Goal: Download file/media: Download file/media

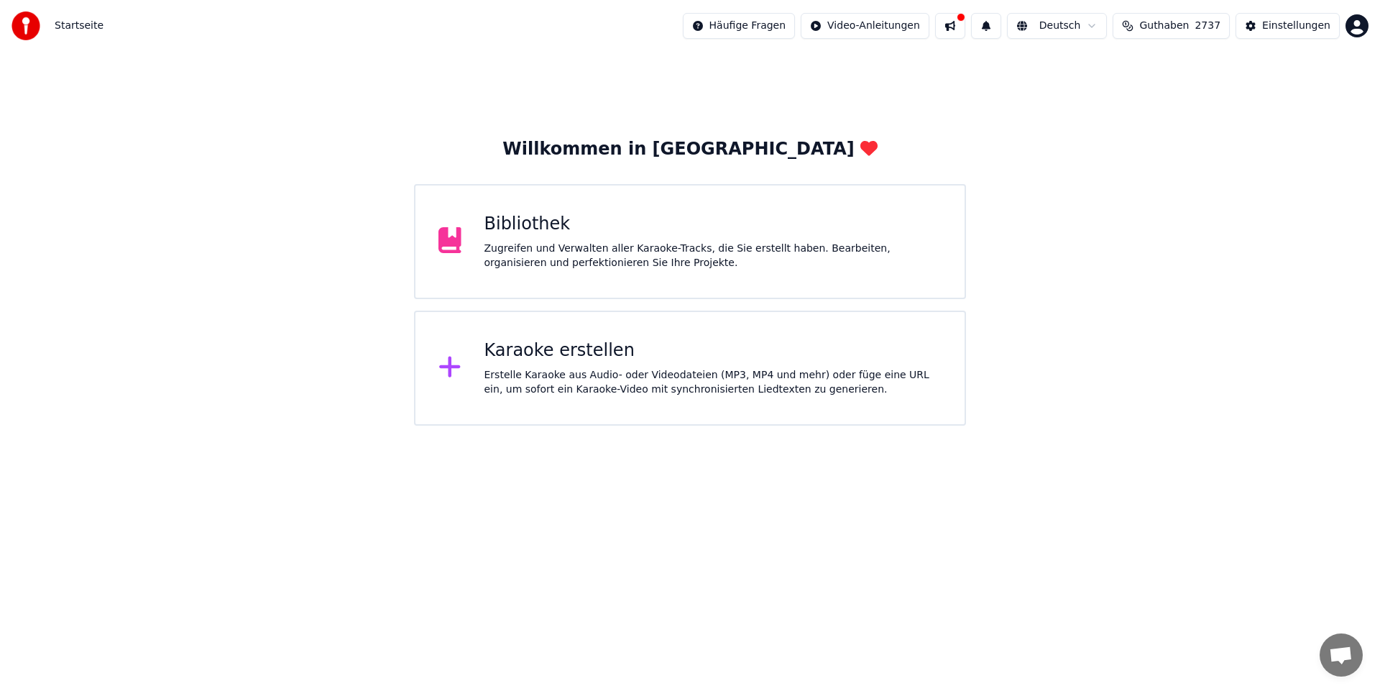
click at [654, 359] on div "Karaoke erstellen" at bounding box center [713, 350] width 458 height 23
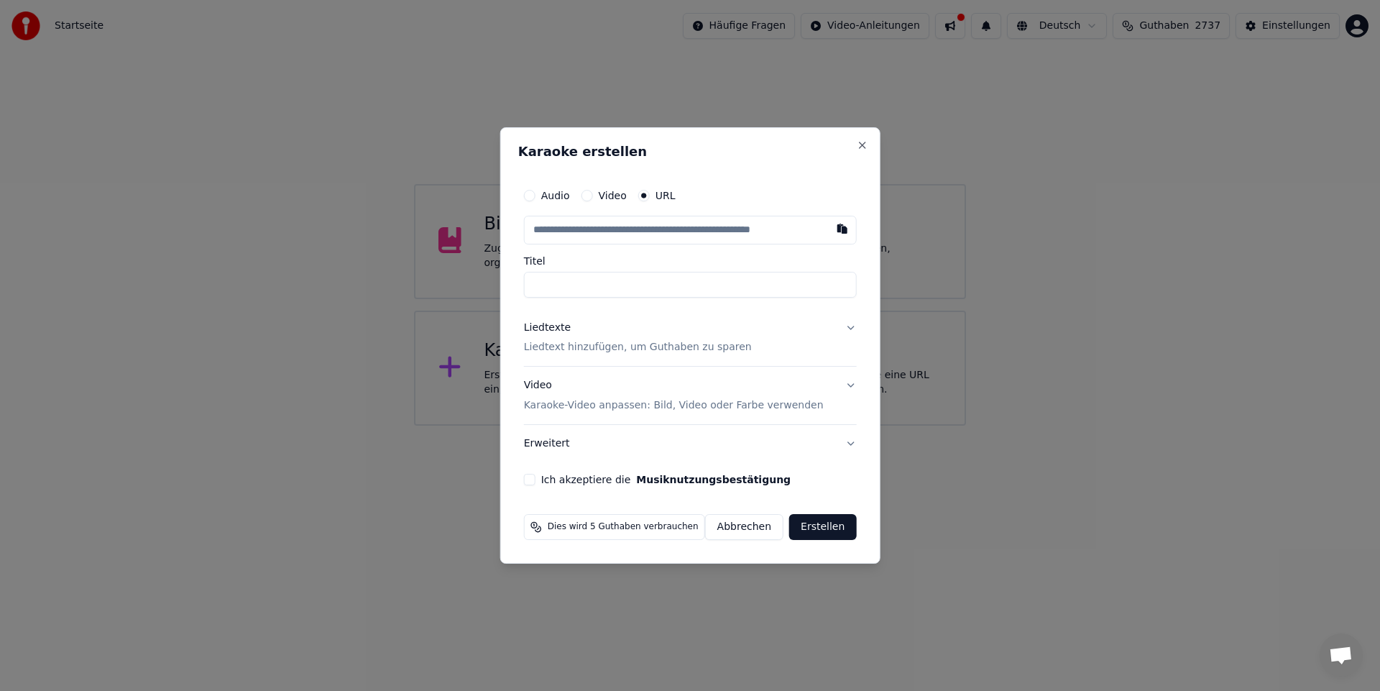
type input "**********"
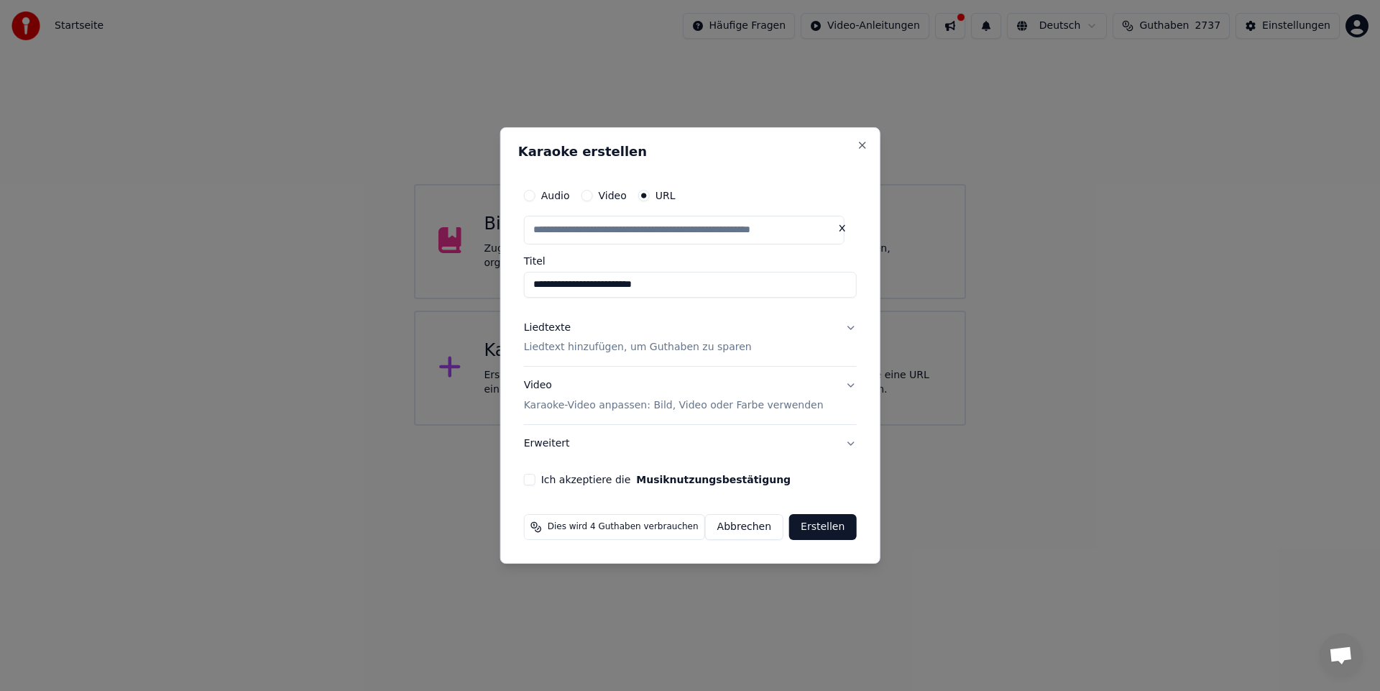
click at [553, 346] on p "Liedtext hinzufügen, um Guthaben zu sparen" at bounding box center [638, 348] width 228 height 14
type input "**********"
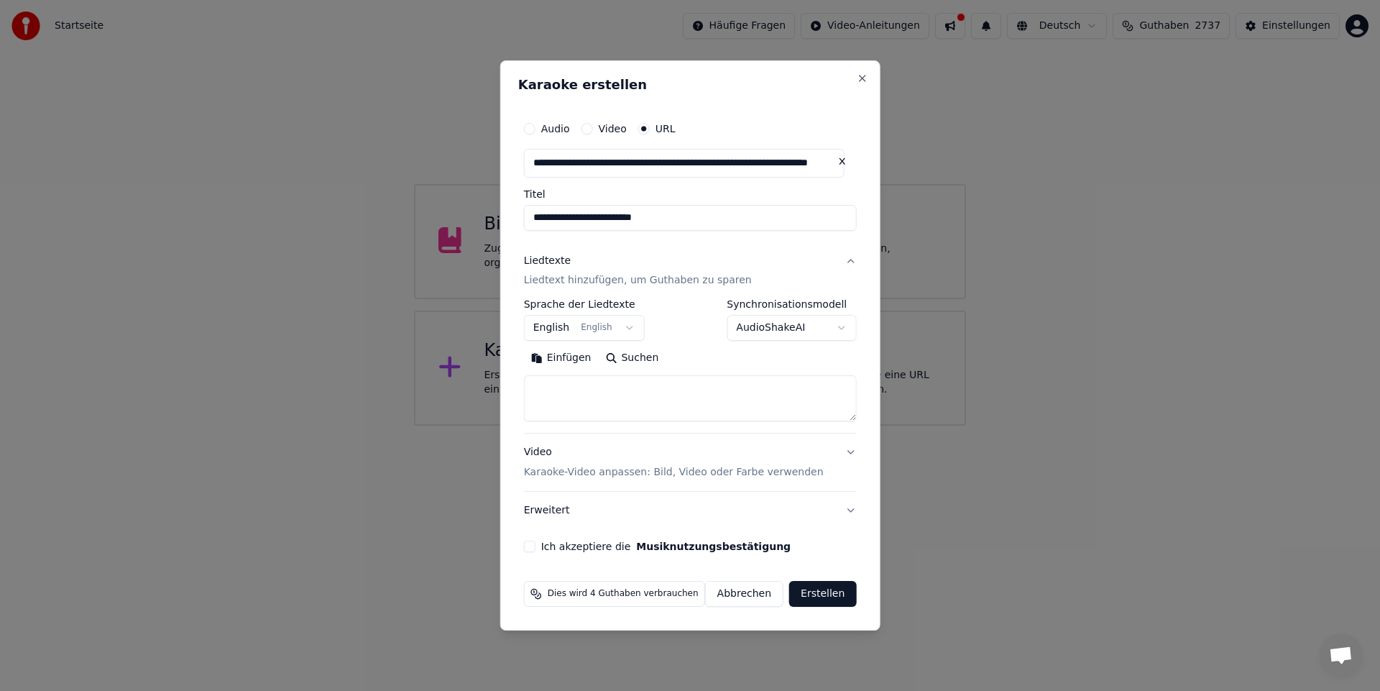
click at [629, 328] on button "English English" at bounding box center [584, 328] width 121 height 26
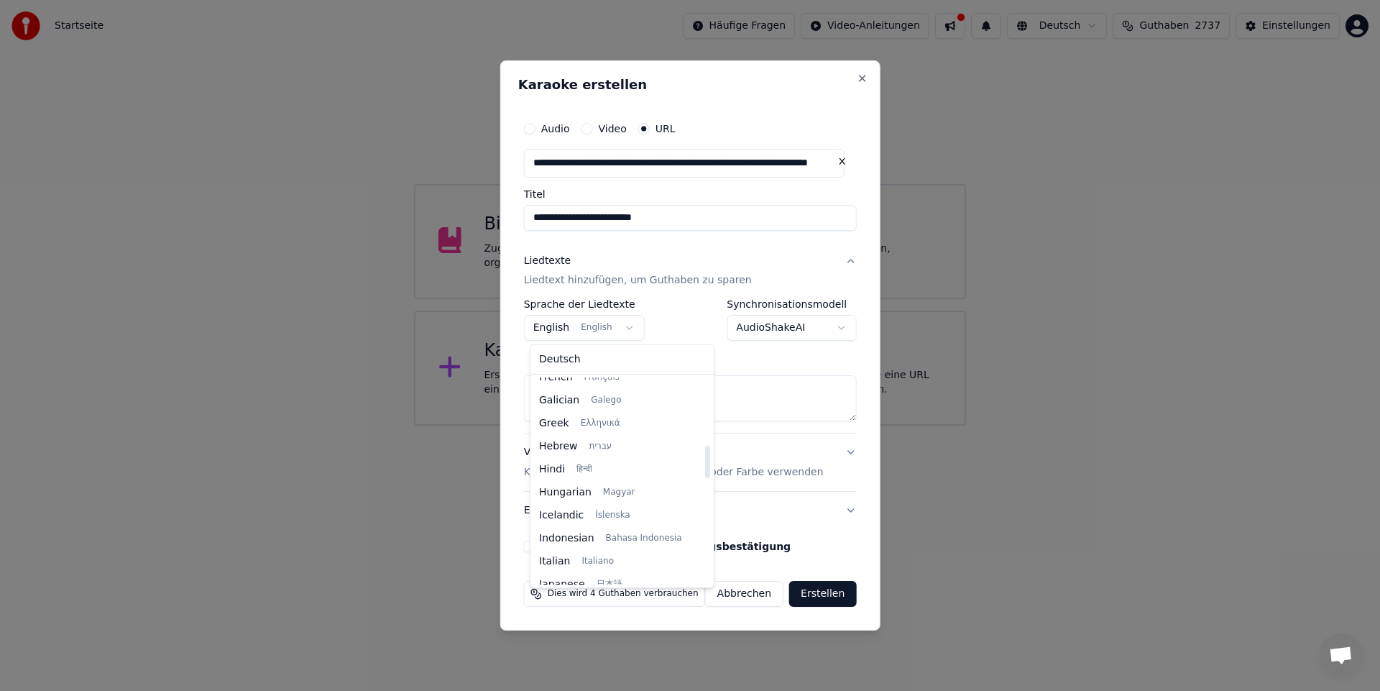
scroll to position [474, 0]
select select "**"
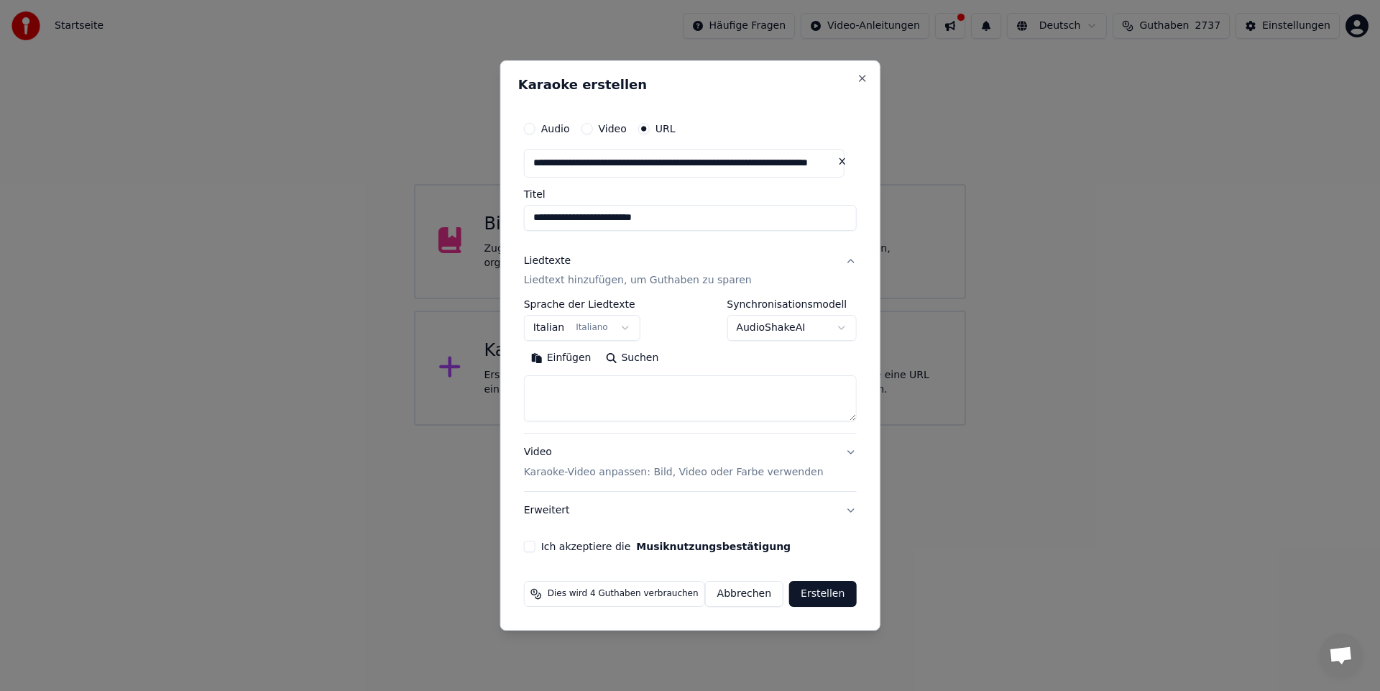
click at [625, 356] on button "Suchen" at bounding box center [632, 358] width 68 height 23
type textarea "**********"
click at [535, 547] on button "Ich akzeptiere die Musiknutzungsbestätigung" at bounding box center [529, 545] width 11 height 11
click at [813, 592] on button "Erstellen" at bounding box center [822, 594] width 67 height 26
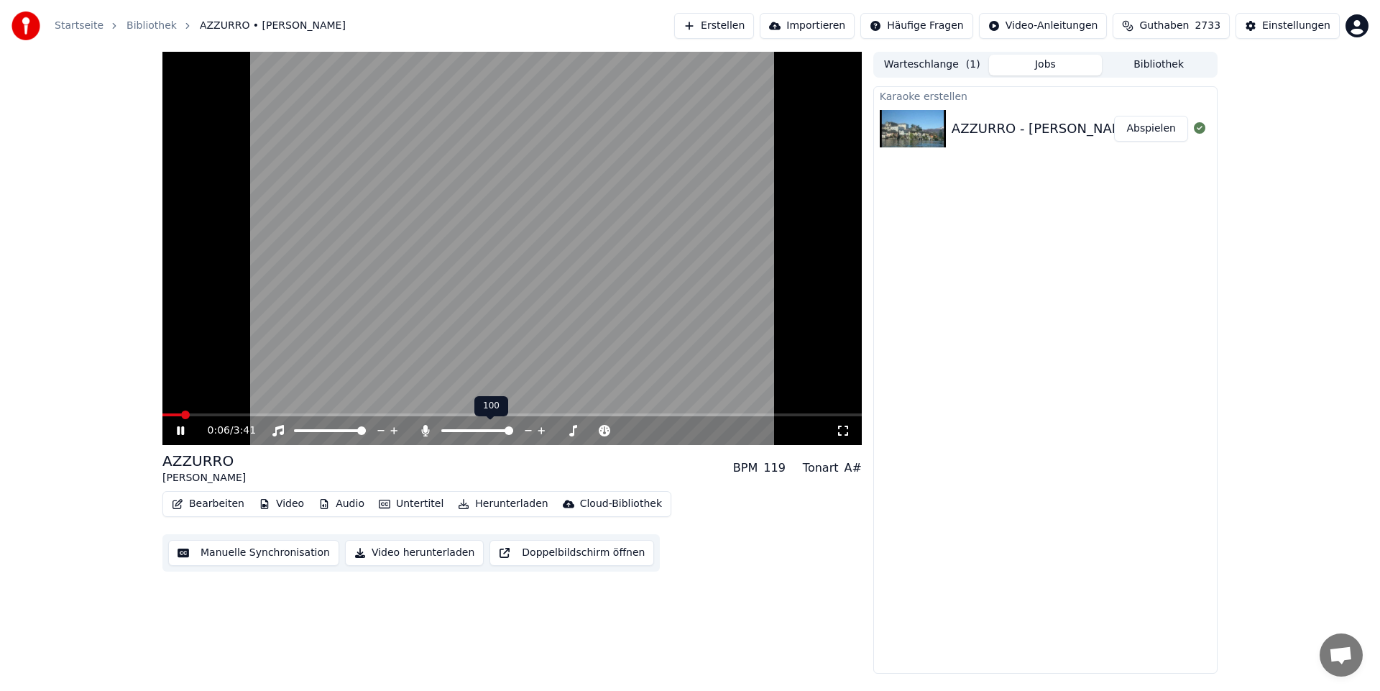
click at [513, 426] on span at bounding box center [508, 430] width 9 height 9
drag, startPoint x: 836, startPoint y: 411, endPoint x: 765, endPoint y: 429, distance: 74.1
click at [765, 429] on div "3:33 / 3:41" at bounding box center [511, 248] width 699 height 393
drag, startPoint x: 837, startPoint y: 412, endPoint x: 827, endPoint y: 418, distance: 11.2
click at [827, 418] on div "3:33 / 3:41" at bounding box center [511, 248] width 699 height 393
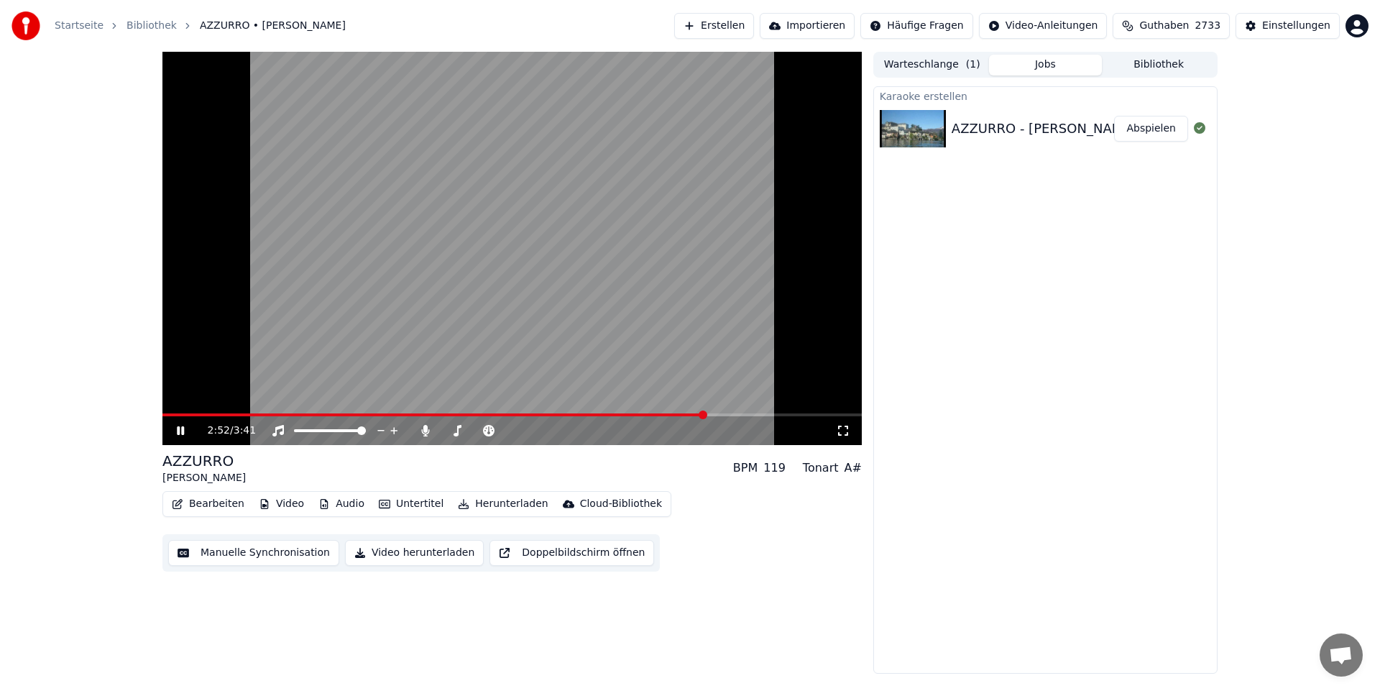
click at [706, 419] on span at bounding box center [702, 414] width 9 height 9
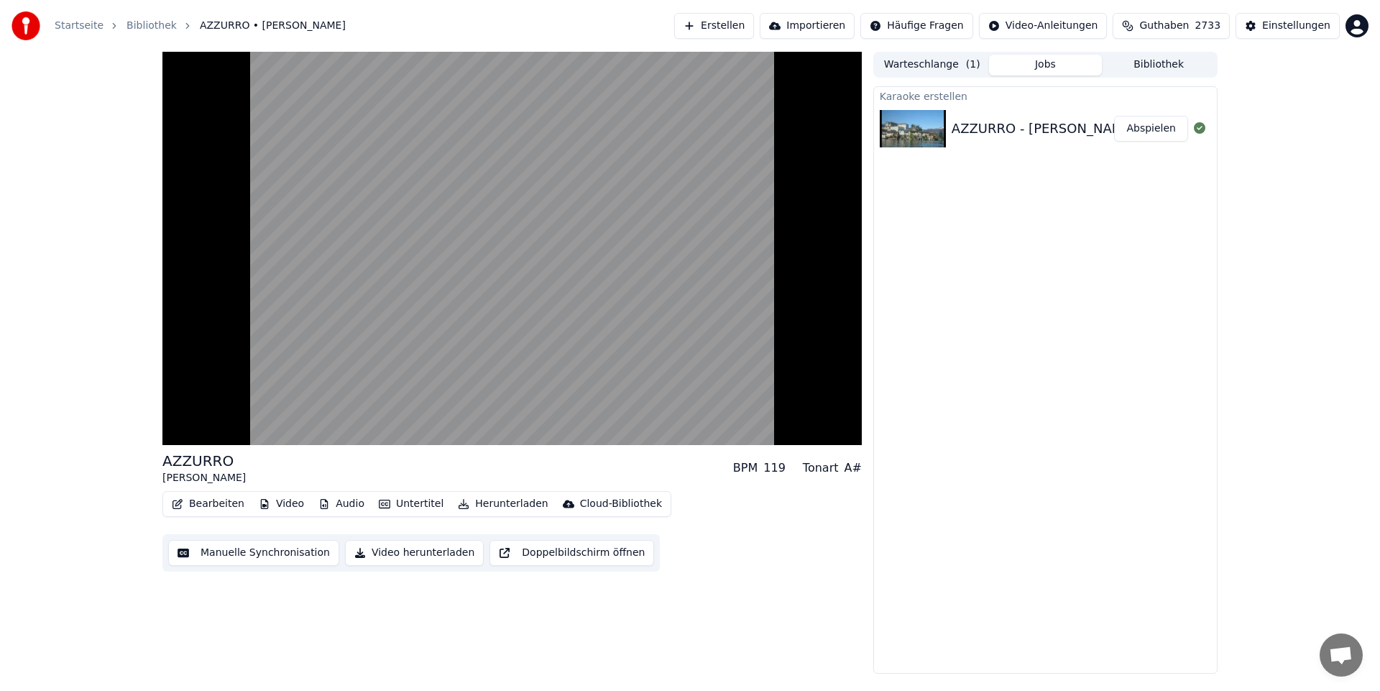
click at [336, 507] on button "Audio" at bounding box center [341, 504] width 57 height 20
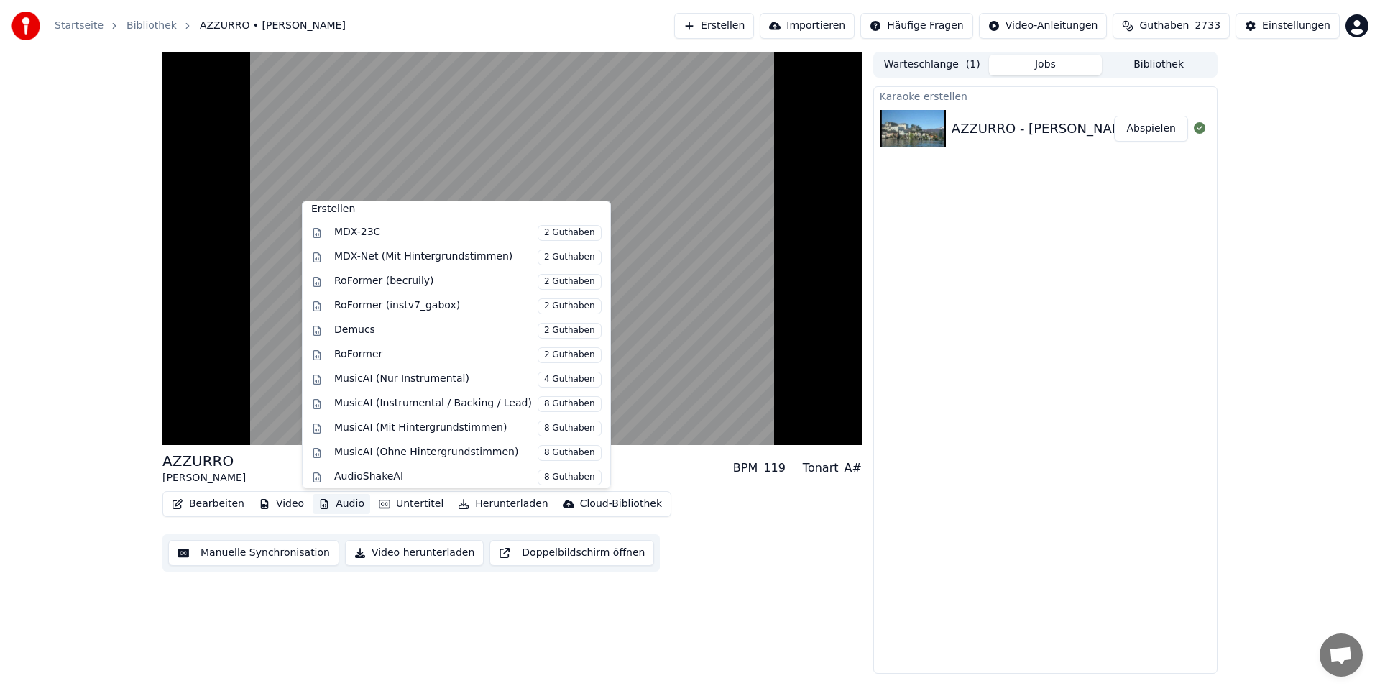
scroll to position [146, 0]
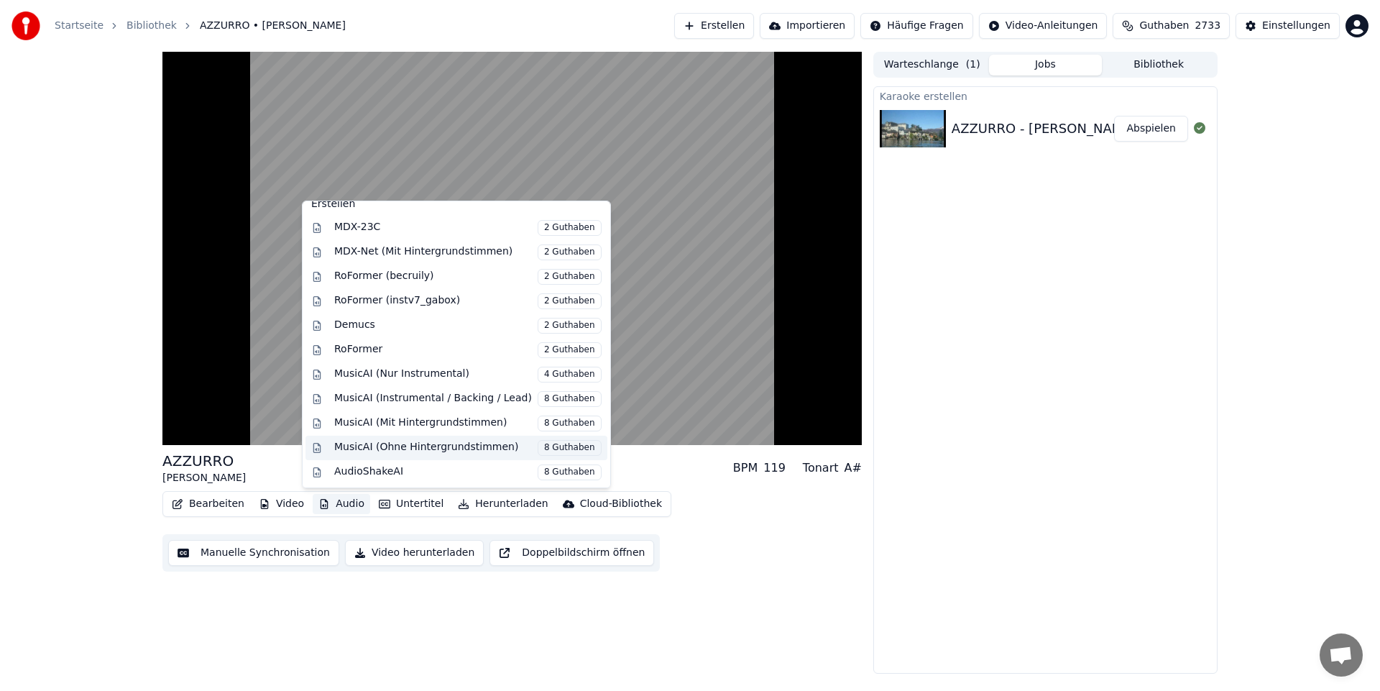
click at [496, 446] on div "MusicAI (Ohne Hintergrundstimmen) 8 Guthaben" at bounding box center [467, 448] width 267 height 16
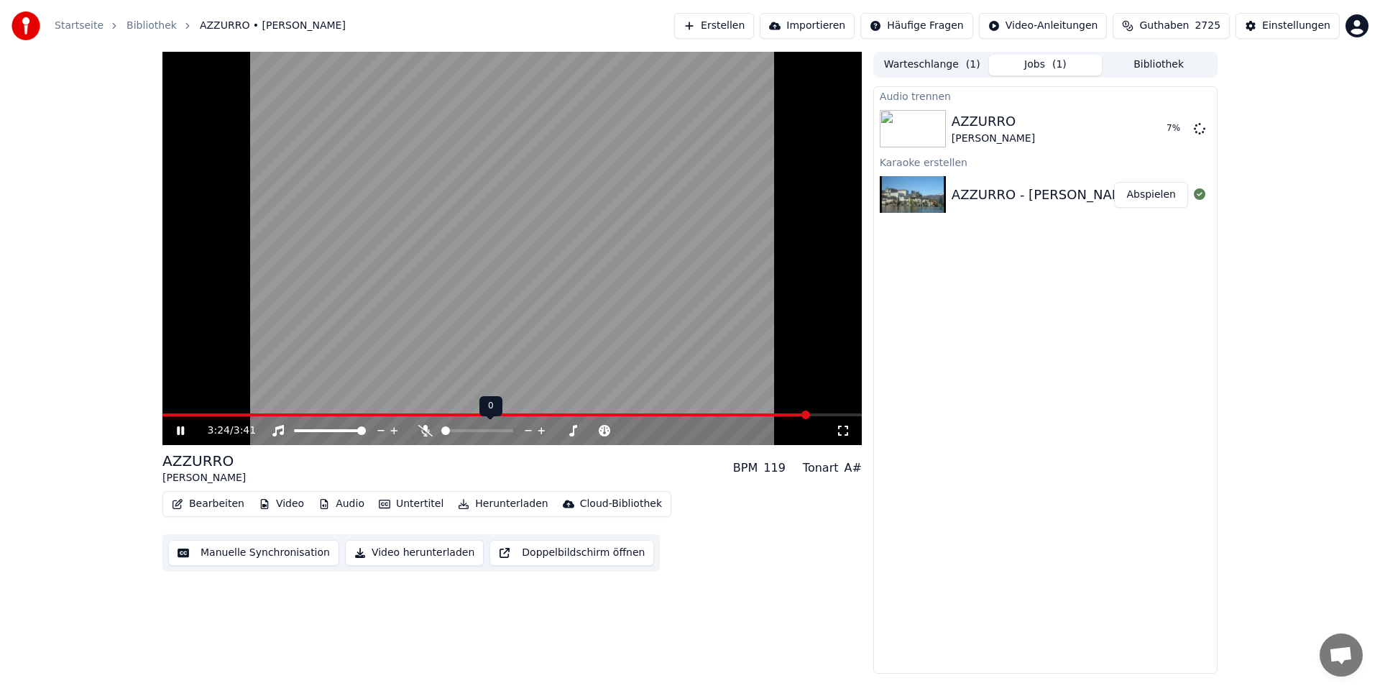
click at [441, 435] on span at bounding box center [445, 430] width 9 height 9
click at [509, 435] on span at bounding box center [504, 430] width 9 height 9
click at [441, 435] on span at bounding box center [445, 430] width 9 height 9
click at [179, 430] on icon at bounding box center [180, 430] width 9 height 10
click at [500, 432] on span at bounding box center [497, 430] width 9 height 9
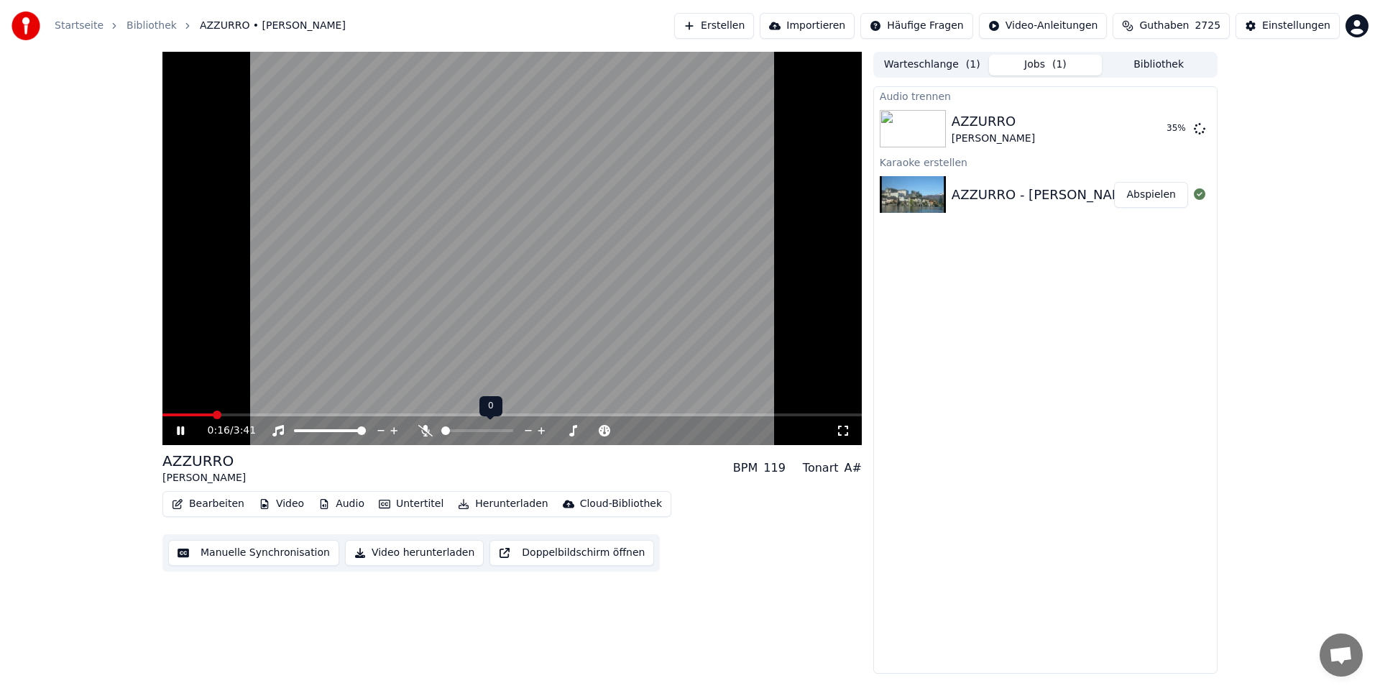
click at [441, 435] on span at bounding box center [445, 430] width 9 height 9
click at [494, 435] on span at bounding box center [491, 430] width 9 height 9
click at [1133, 134] on button "Abspielen" at bounding box center [1151, 129] width 74 height 26
click at [441, 435] on span at bounding box center [445, 430] width 9 height 9
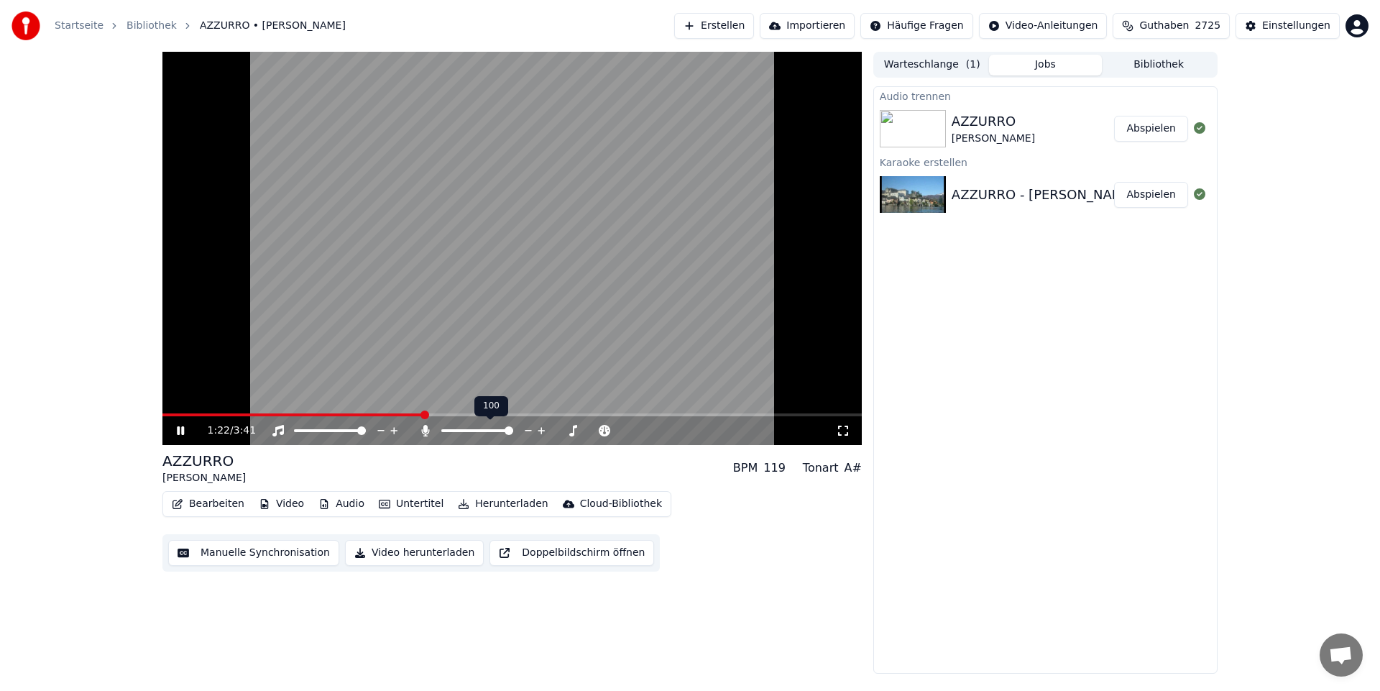
click at [513, 430] on span at bounding box center [508, 430] width 9 height 9
click at [441, 434] on span at bounding box center [445, 430] width 9 height 9
click at [513, 435] on span at bounding box center [508, 430] width 9 height 9
click at [441, 435] on span at bounding box center [445, 430] width 9 height 9
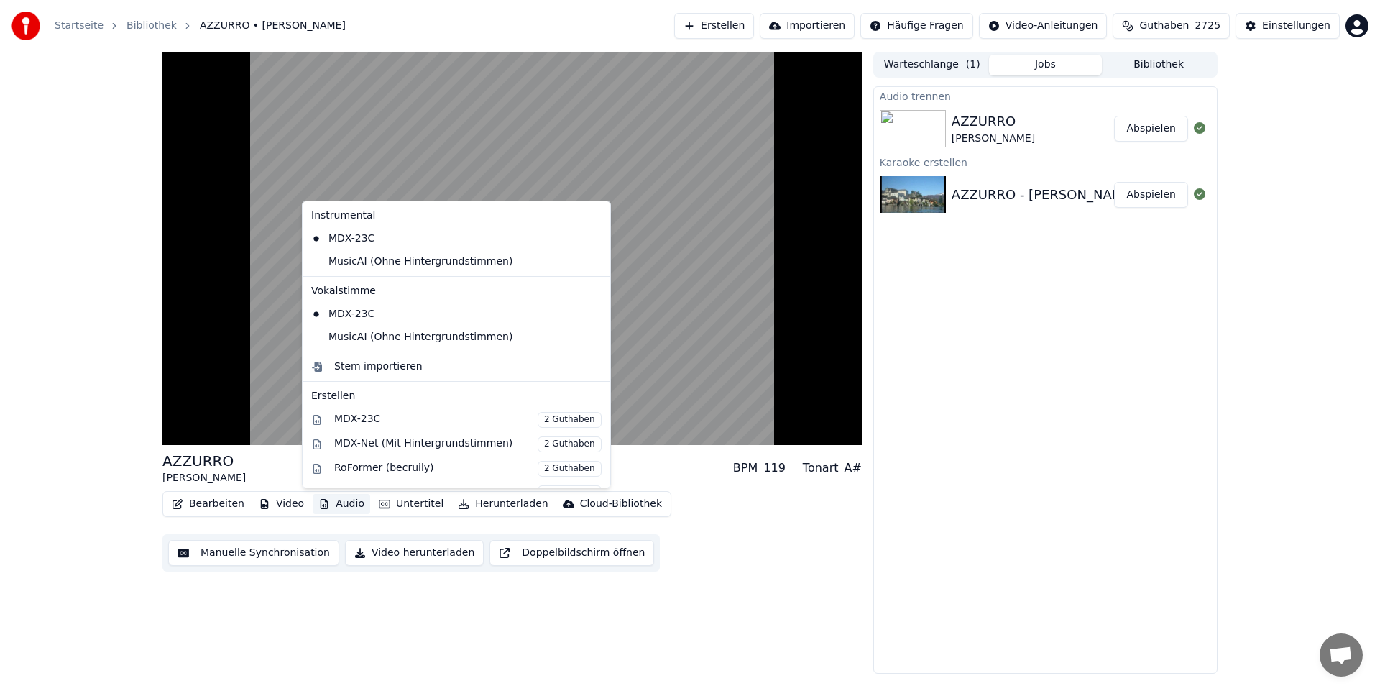
click at [346, 507] on button "Audio" at bounding box center [341, 504] width 57 height 20
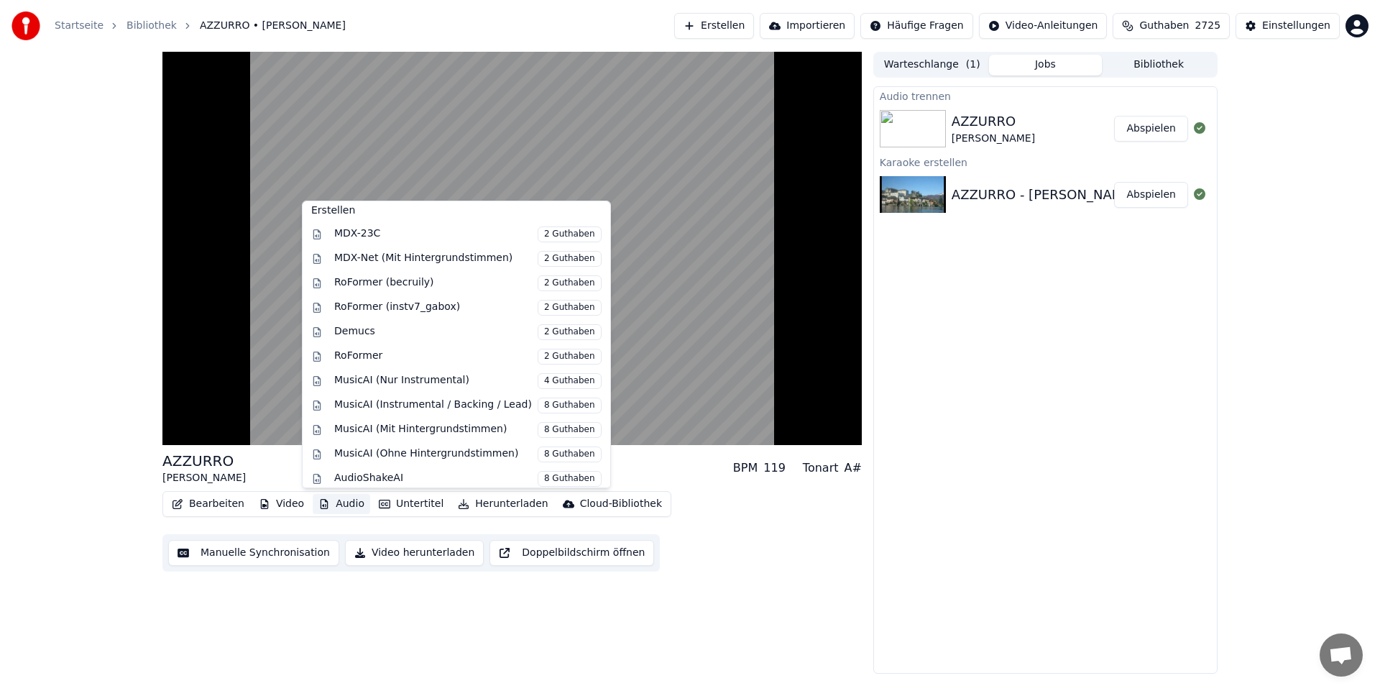
scroll to position [192, 0]
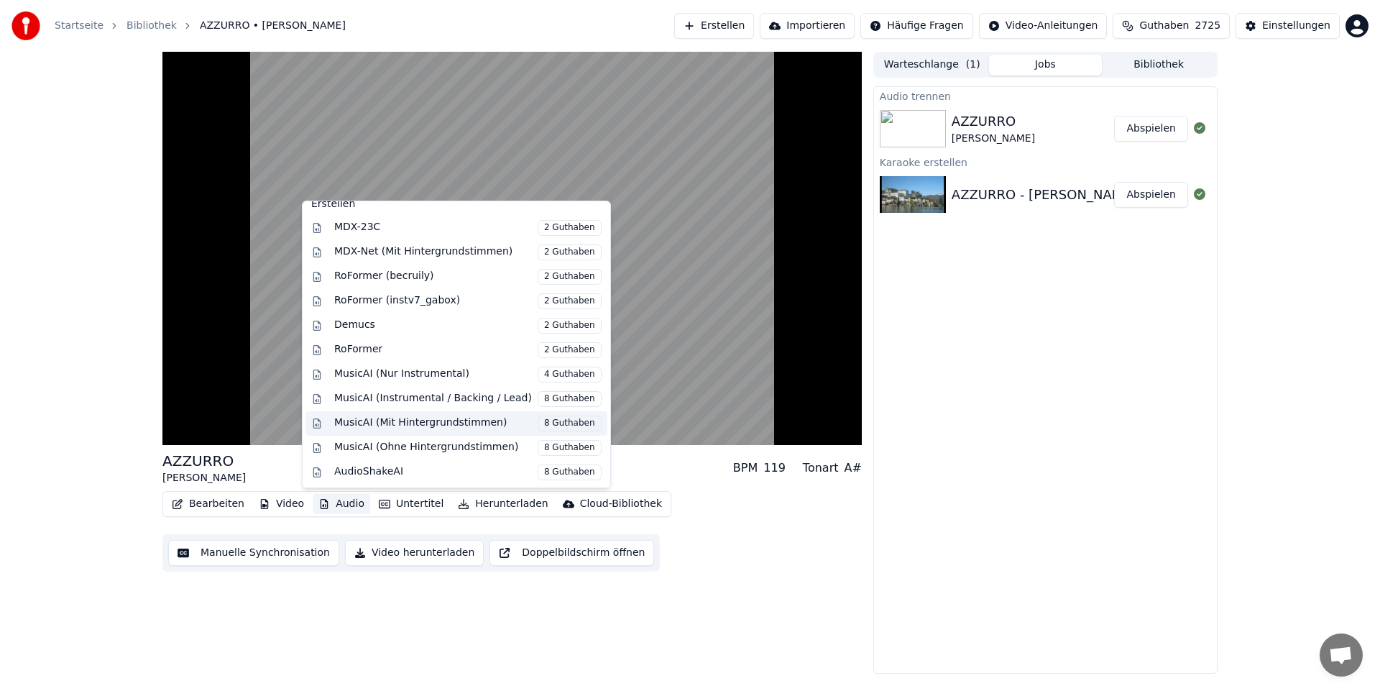
click at [460, 423] on div "MusicAI (Mit Hintergrundstimmen) 8 Guthaben" at bounding box center [467, 423] width 267 height 16
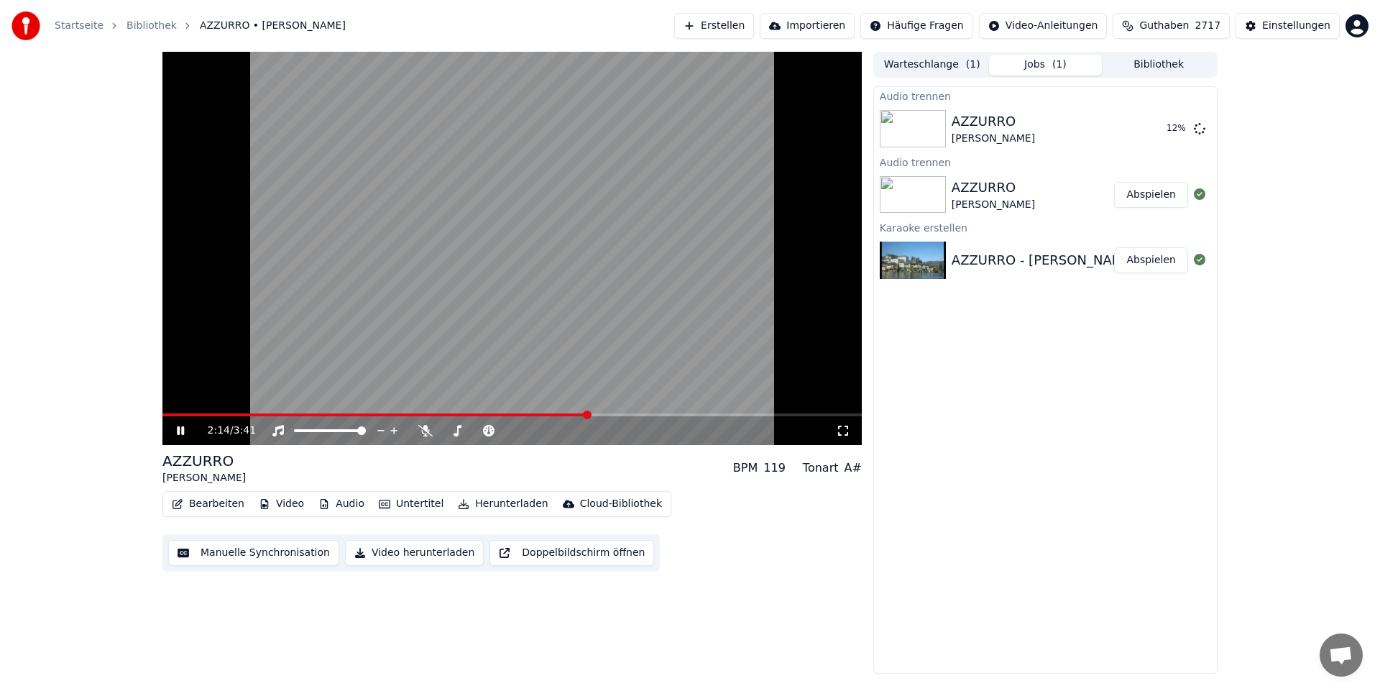
click at [351, 502] on button "Audio" at bounding box center [341, 504] width 57 height 20
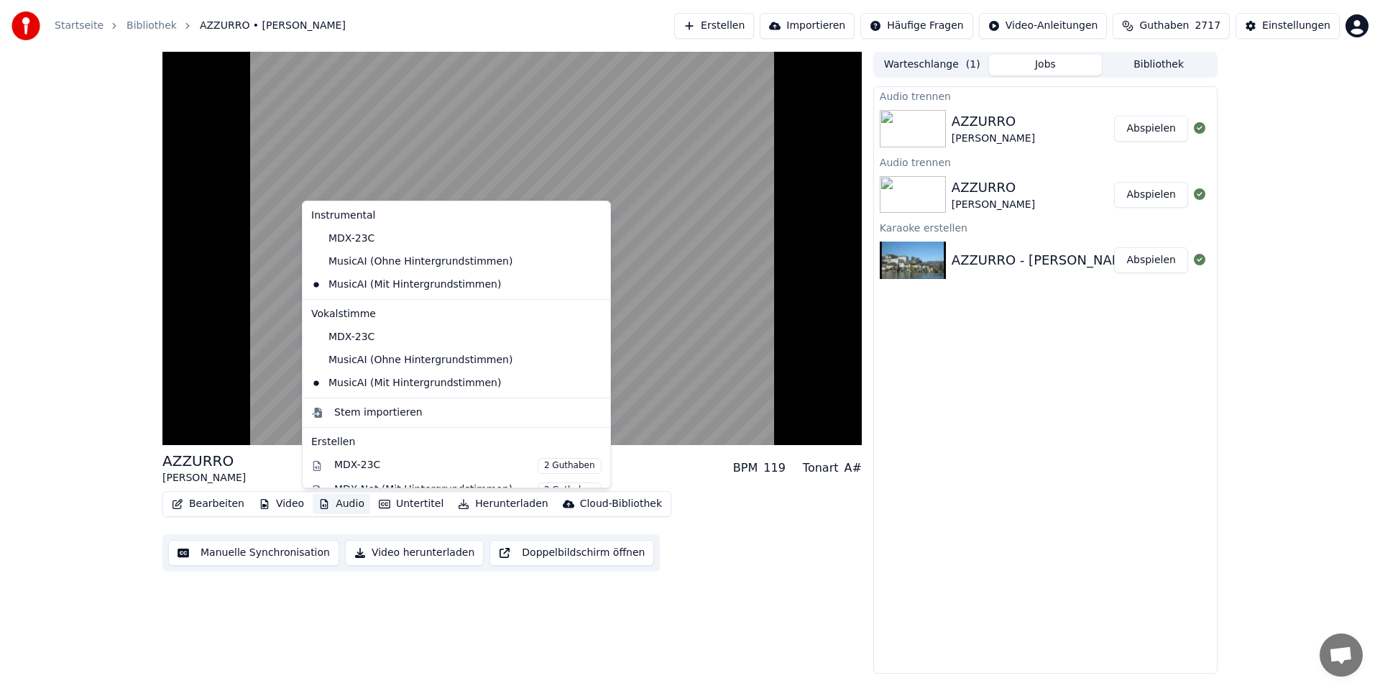
click at [338, 503] on button "Audio" at bounding box center [341, 504] width 57 height 20
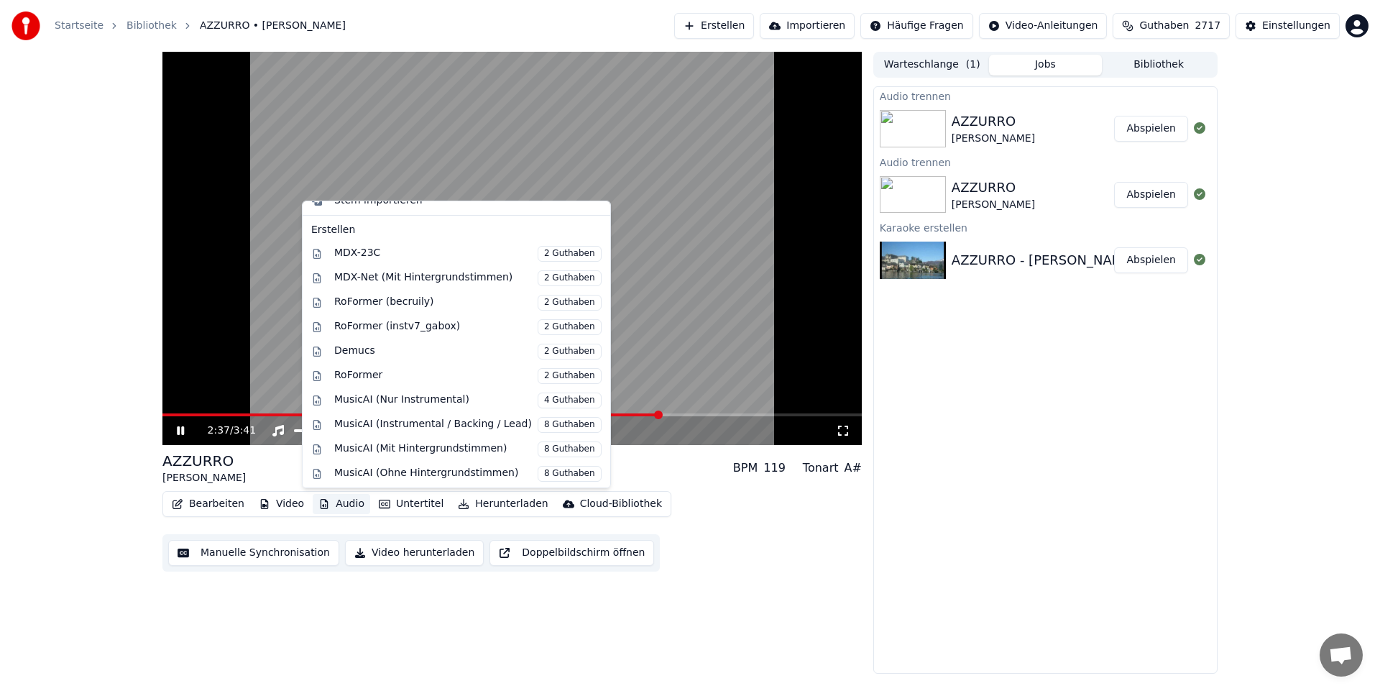
scroll to position [238, 0]
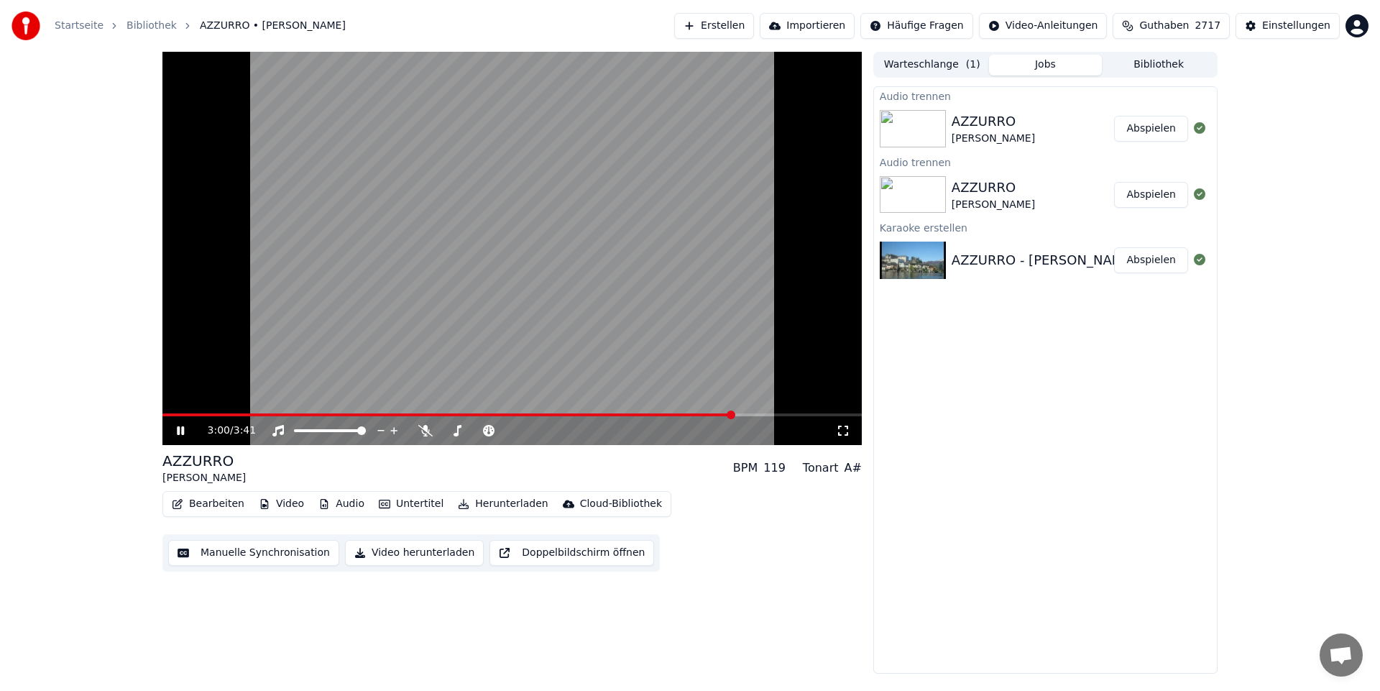
click at [1138, 127] on button "Abspielen" at bounding box center [1151, 129] width 74 height 26
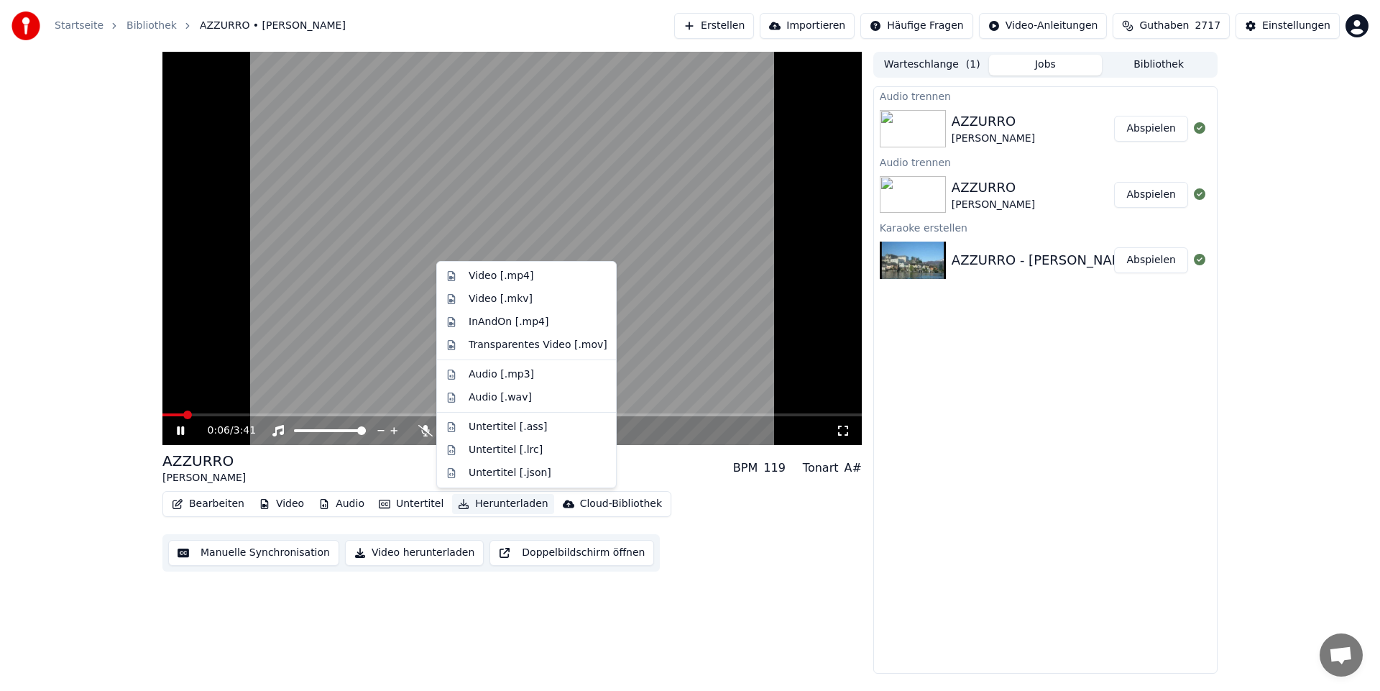
click at [489, 501] on button "Herunterladen" at bounding box center [502, 504] width 101 height 20
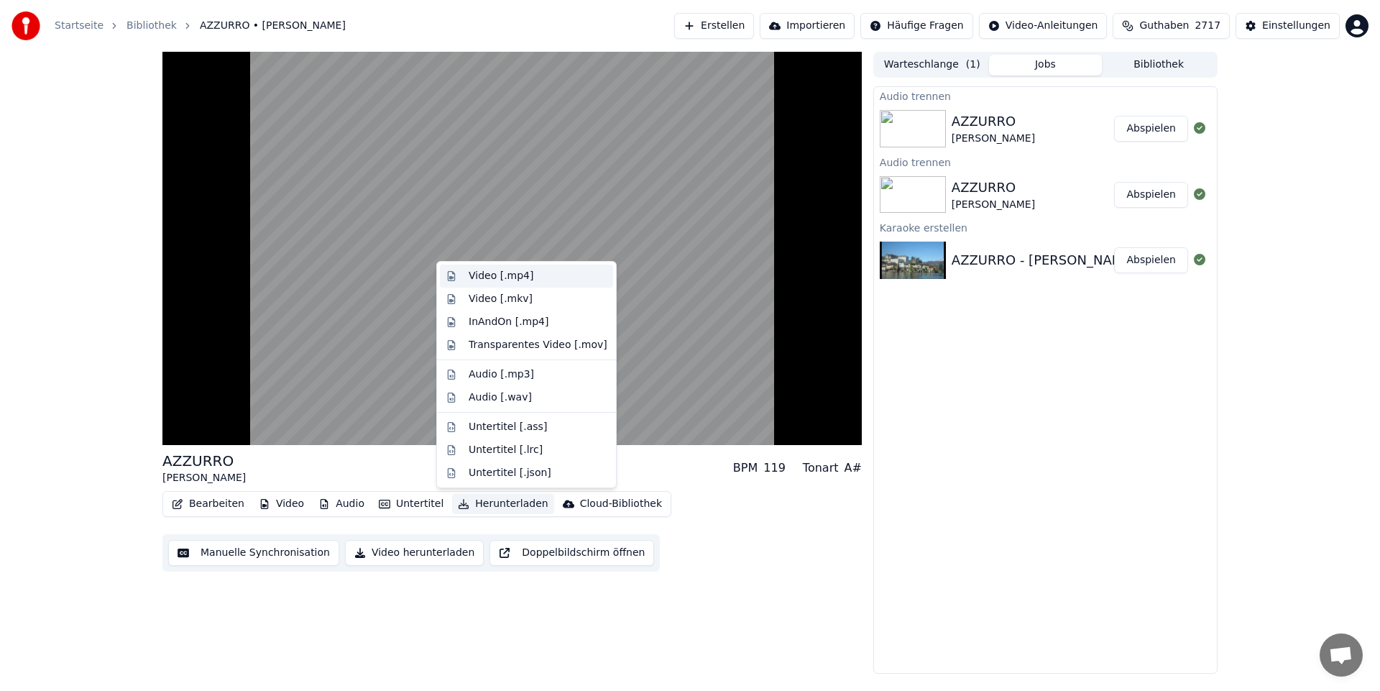
click at [506, 275] on div "Video [.mp4]" at bounding box center [501, 276] width 65 height 14
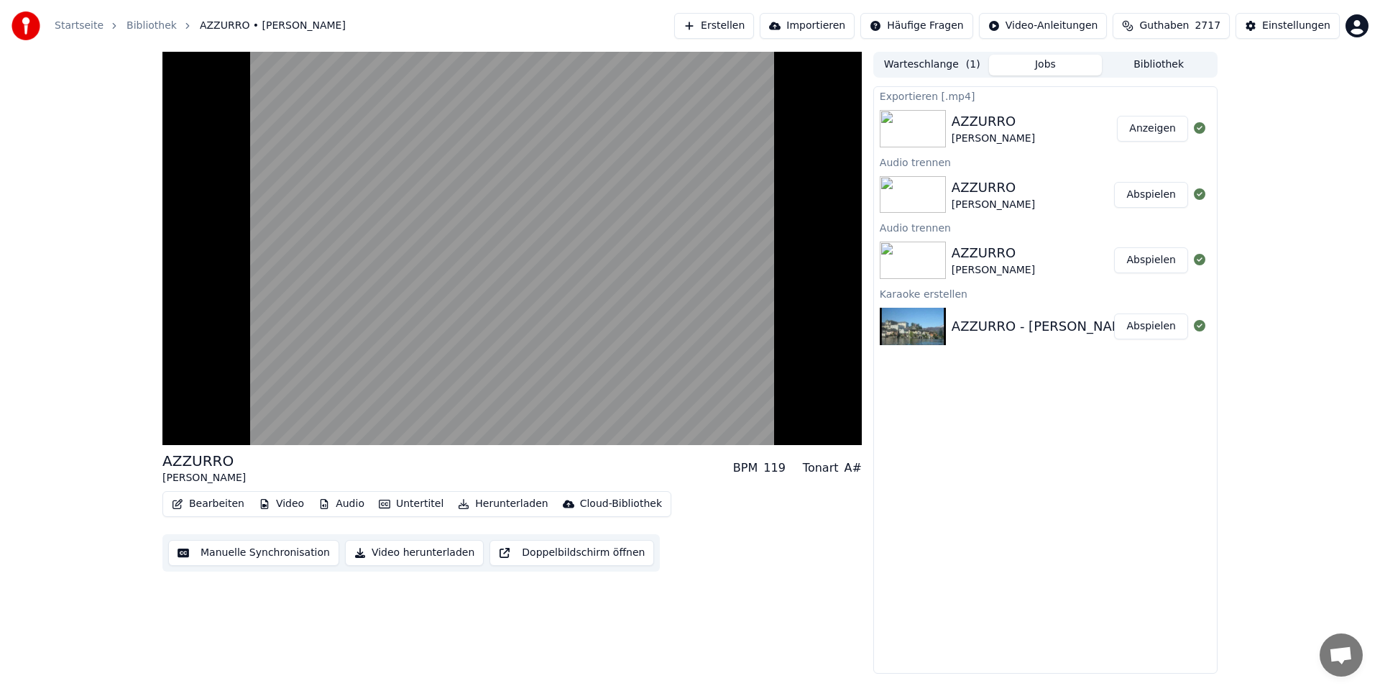
click at [1152, 129] on button "Anzeigen" at bounding box center [1152, 129] width 71 height 26
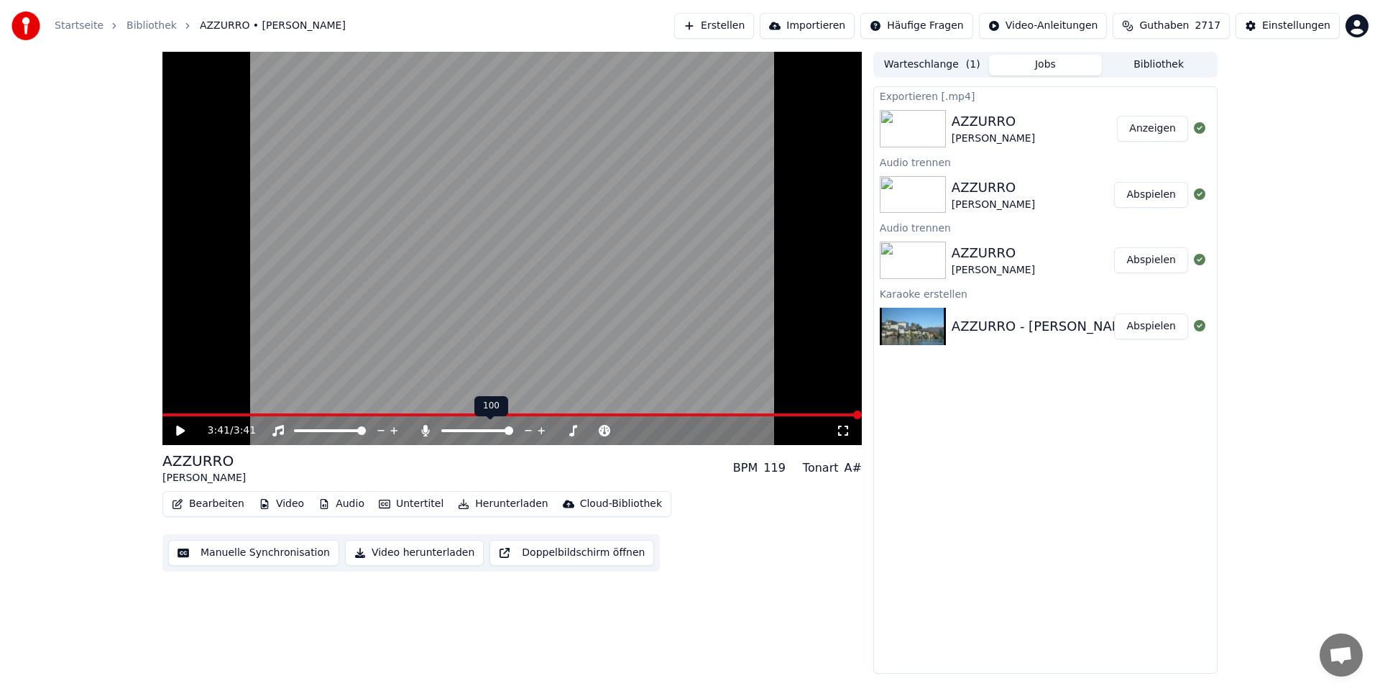
click at [513, 435] on span at bounding box center [508, 430] width 9 height 9
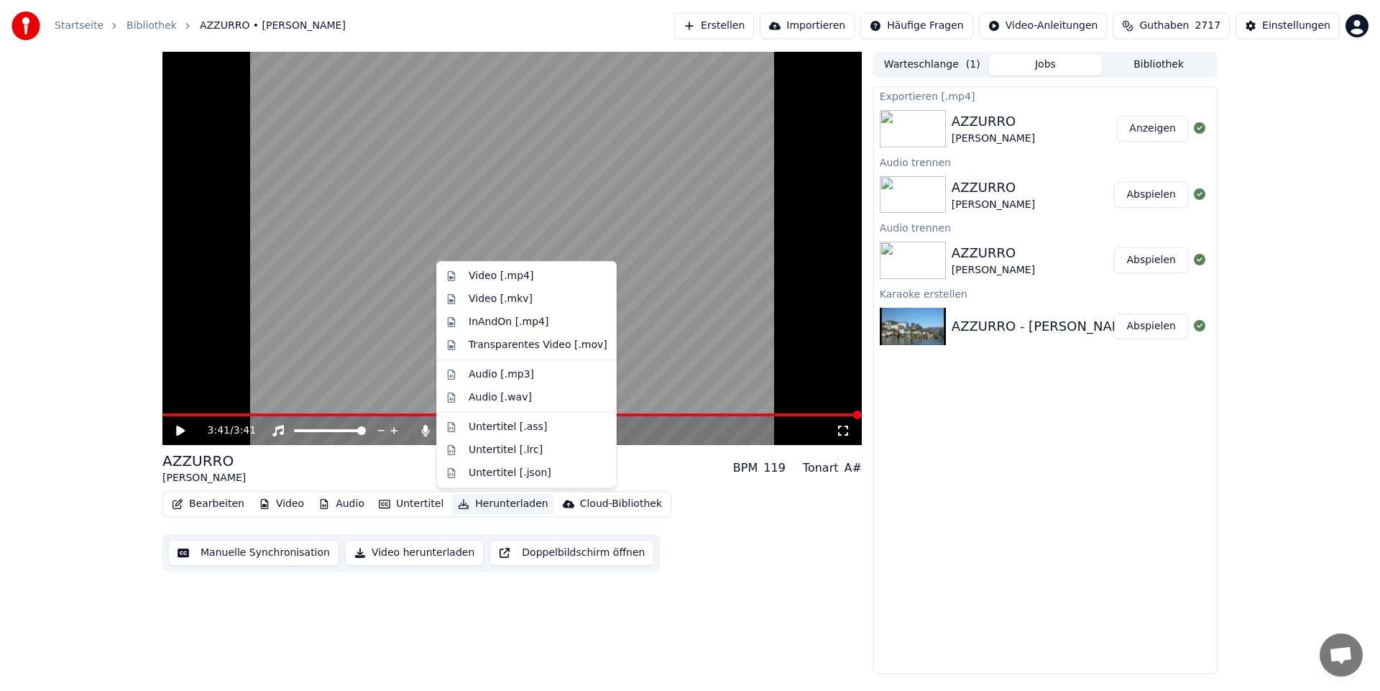
click at [474, 506] on button "Herunterladen" at bounding box center [502, 504] width 101 height 20
click at [497, 274] on div "Video [.mp4]" at bounding box center [501, 276] width 65 height 14
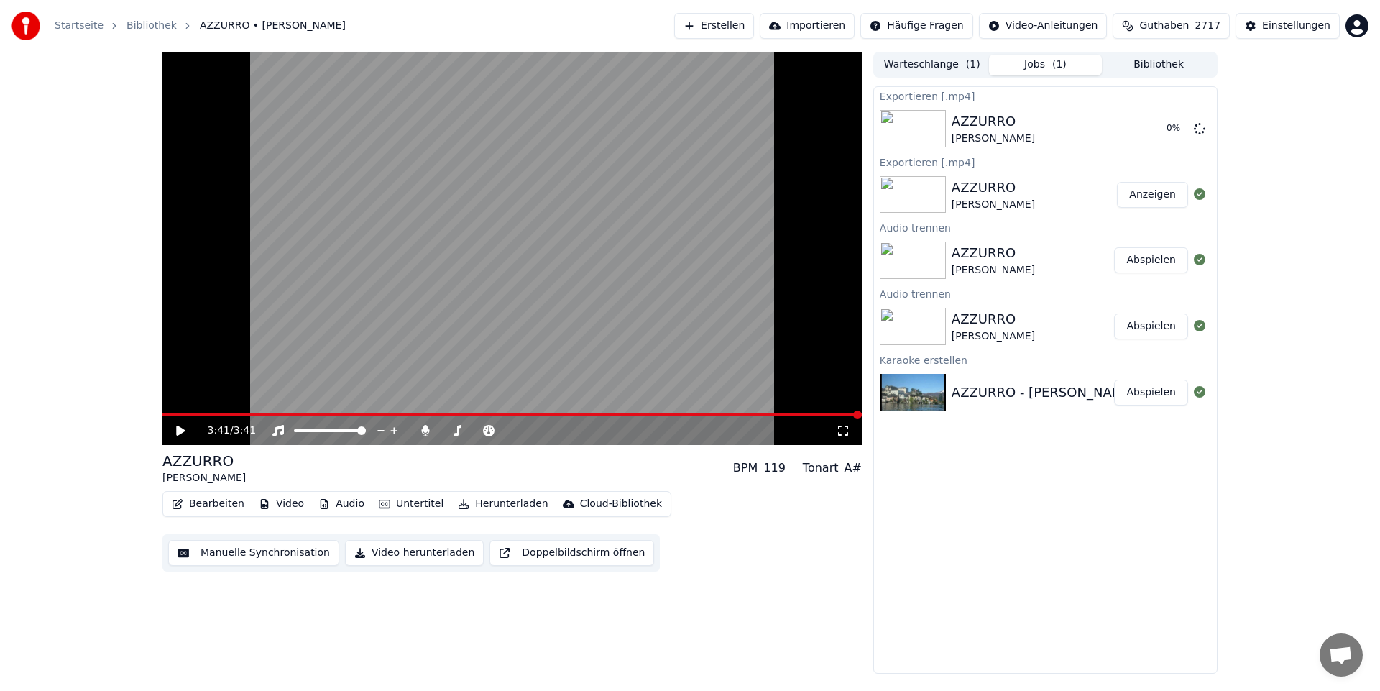
click at [180, 430] on icon at bounding box center [180, 430] width 9 height 10
click at [1149, 129] on button "Anzeigen" at bounding box center [1152, 129] width 71 height 26
click at [512, 430] on span at bounding box center [513, 430] width 9 height 9
click at [518, 426] on span at bounding box center [519, 430] width 9 height 9
click at [517, 431] on span at bounding box center [513, 430] width 9 height 9
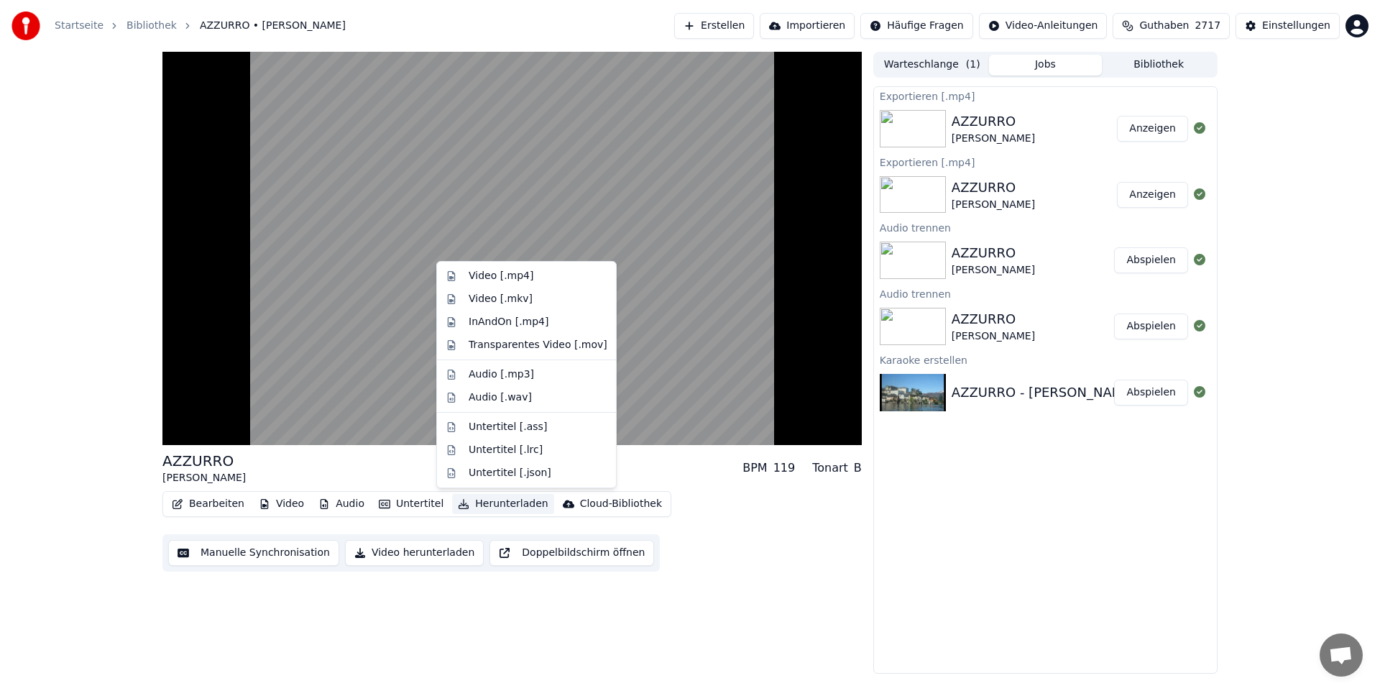
click at [486, 502] on button "Herunterladen" at bounding box center [502, 504] width 101 height 20
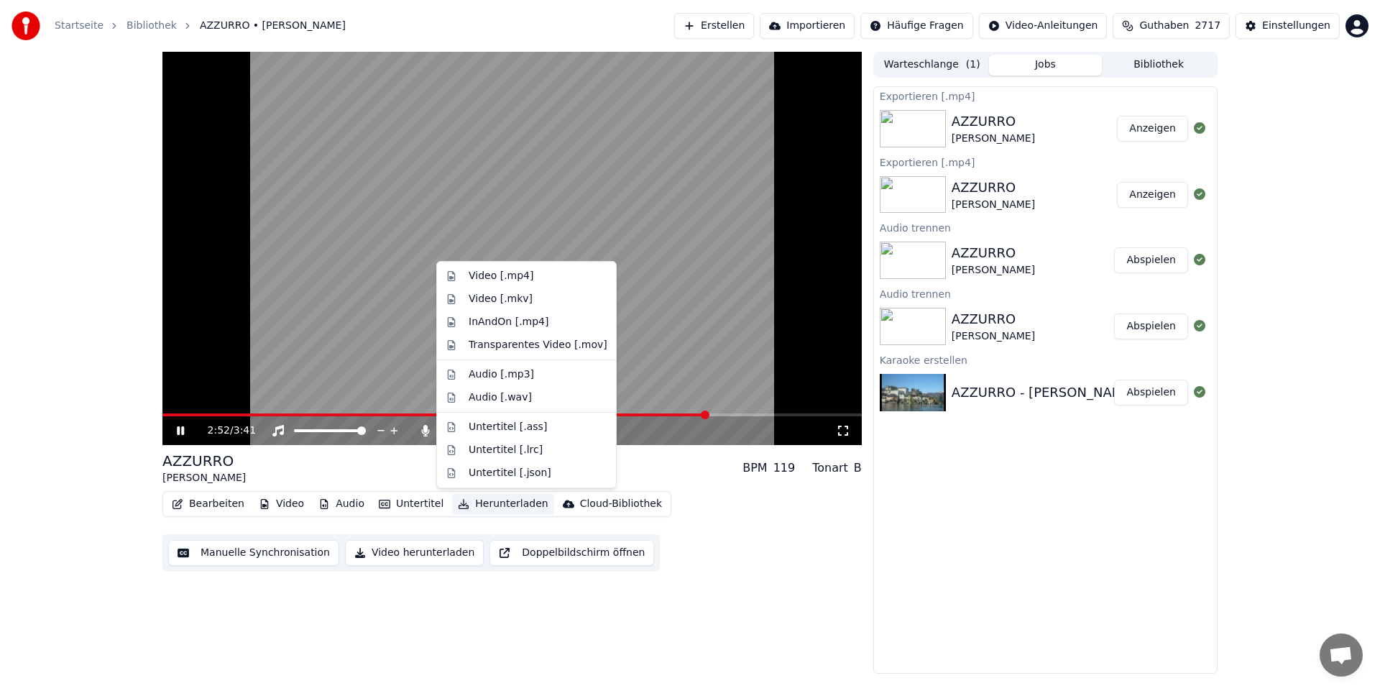
click at [651, 644] on div "2:52 / 3:41 AZZURRO [PERSON_NAME] BPM 119 Tonart B Bearbeiten Video Audio Unter…" at bounding box center [511, 363] width 699 height 622
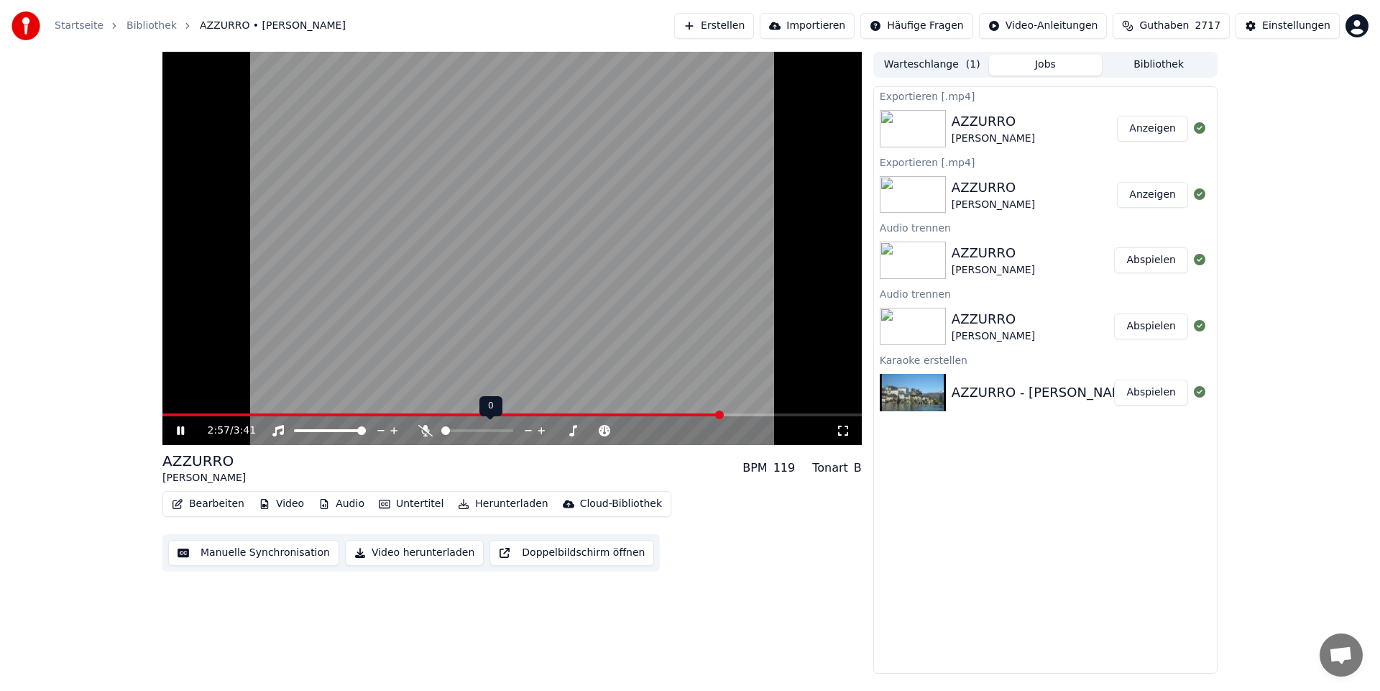
click at [441, 435] on span at bounding box center [445, 430] width 9 height 9
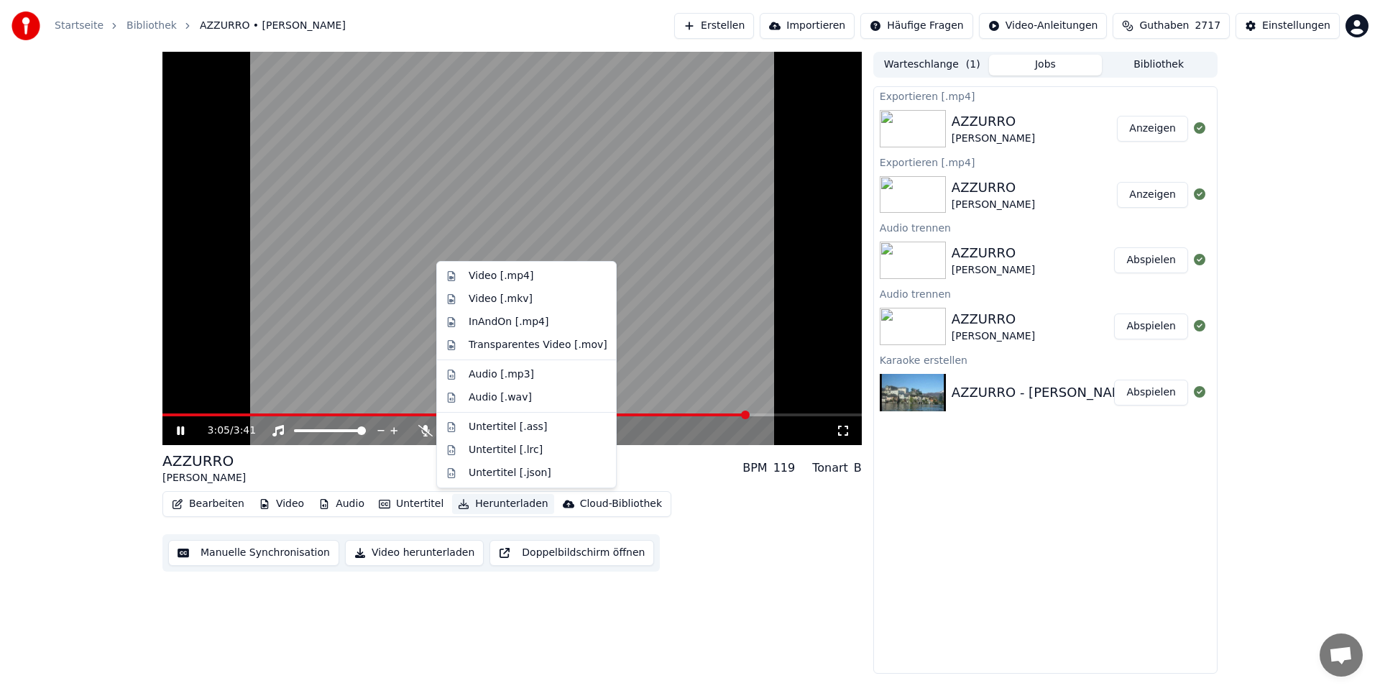
click at [476, 505] on button "Herunterladen" at bounding box center [502, 504] width 101 height 20
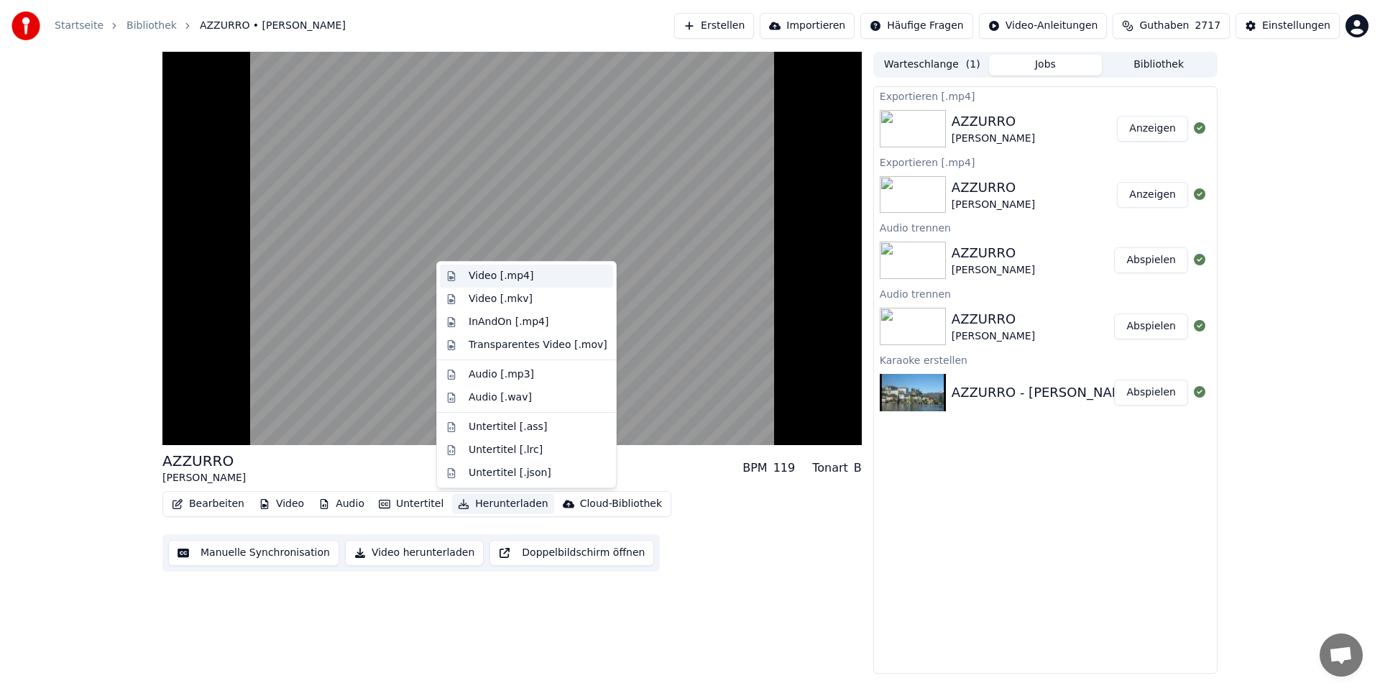
click at [471, 272] on div "Video [.mp4]" at bounding box center [501, 276] width 65 height 14
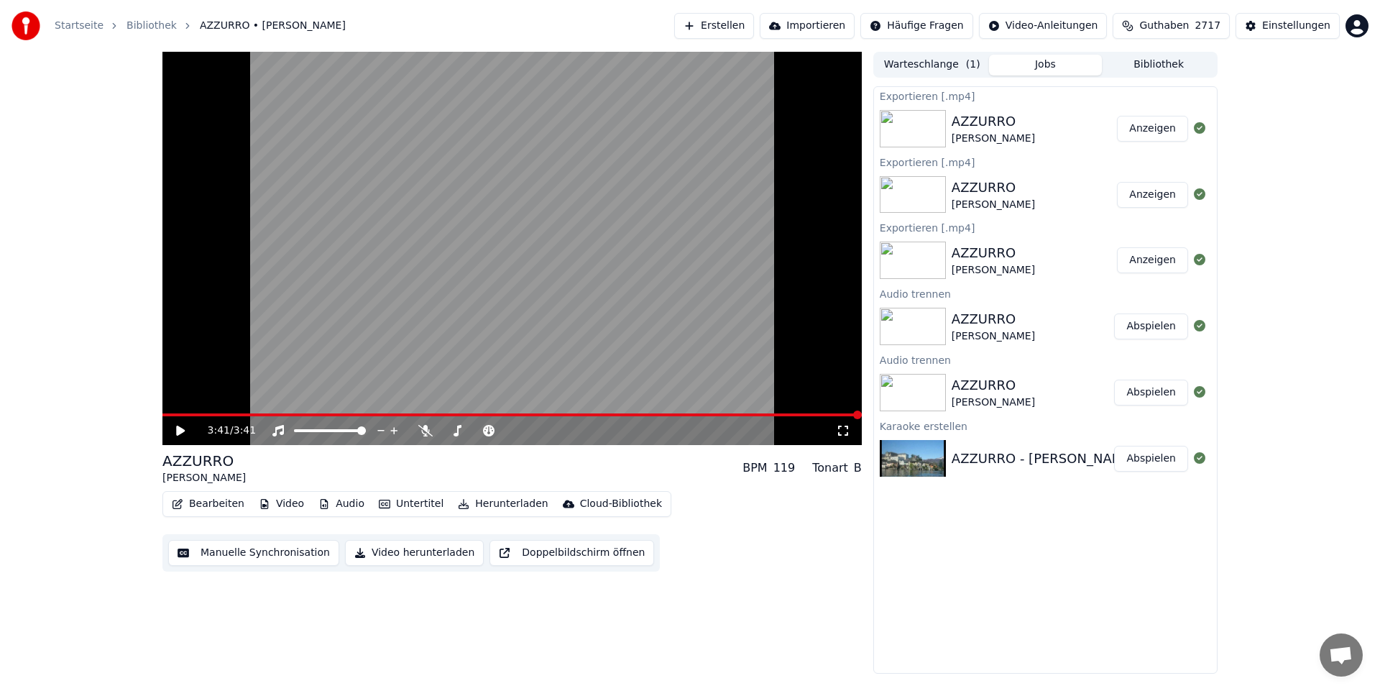
click at [1161, 130] on button "Anzeigen" at bounding box center [1152, 129] width 71 height 26
